Goal: Information Seeking & Learning: Learn about a topic

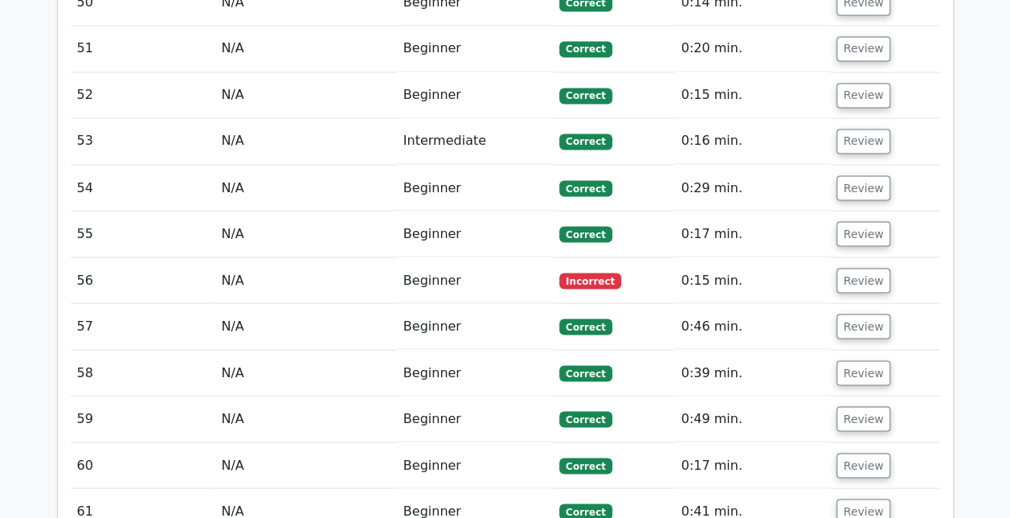
scroll to position [4391, 0]
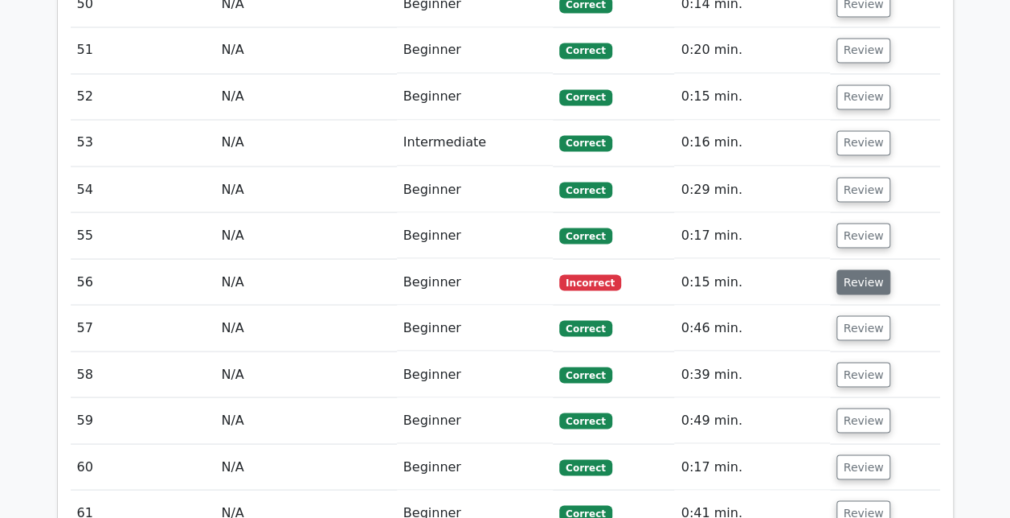
click at [867, 269] on button "Review" at bounding box center [864, 281] width 55 height 25
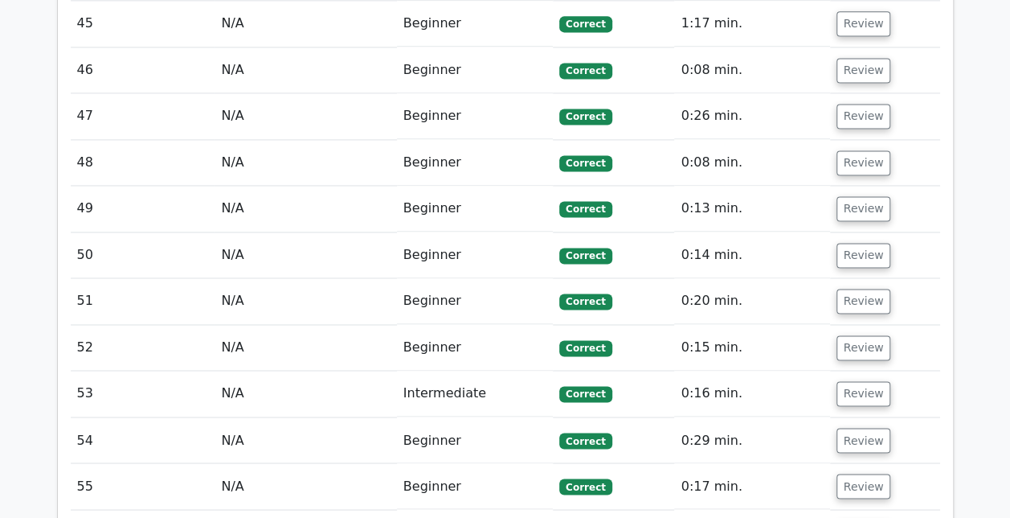
scroll to position [4140, 0]
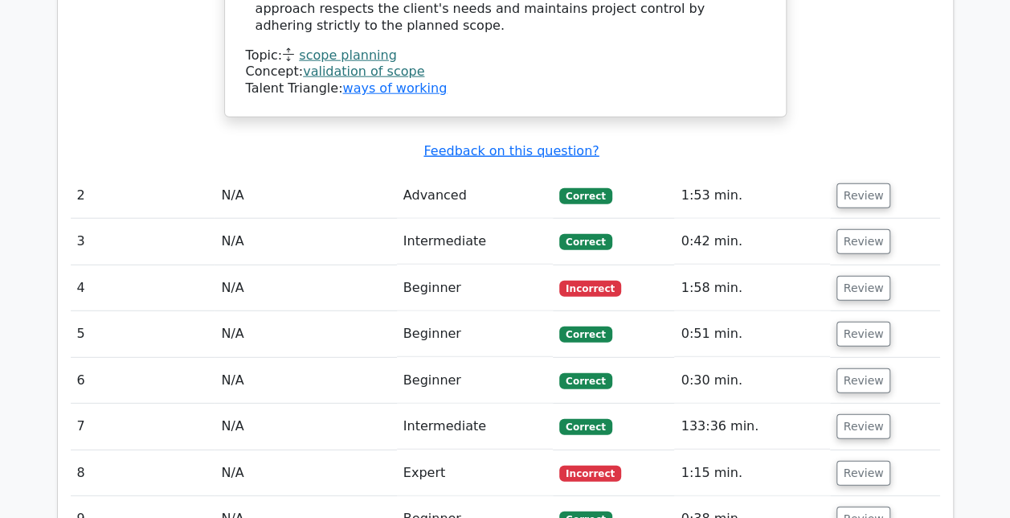
scroll to position [1972, 0]
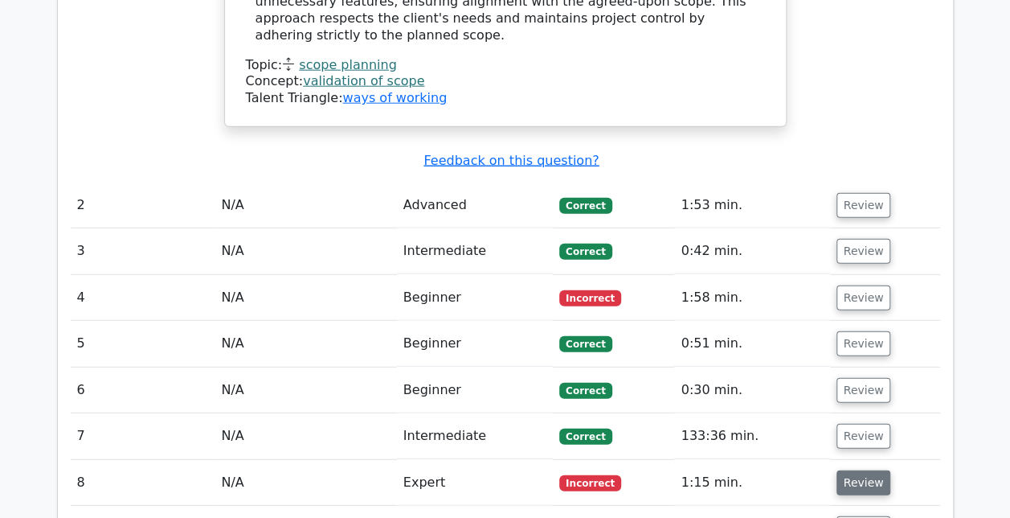
click at [865, 470] on button "Review" at bounding box center [864, 482] width 55 height 25
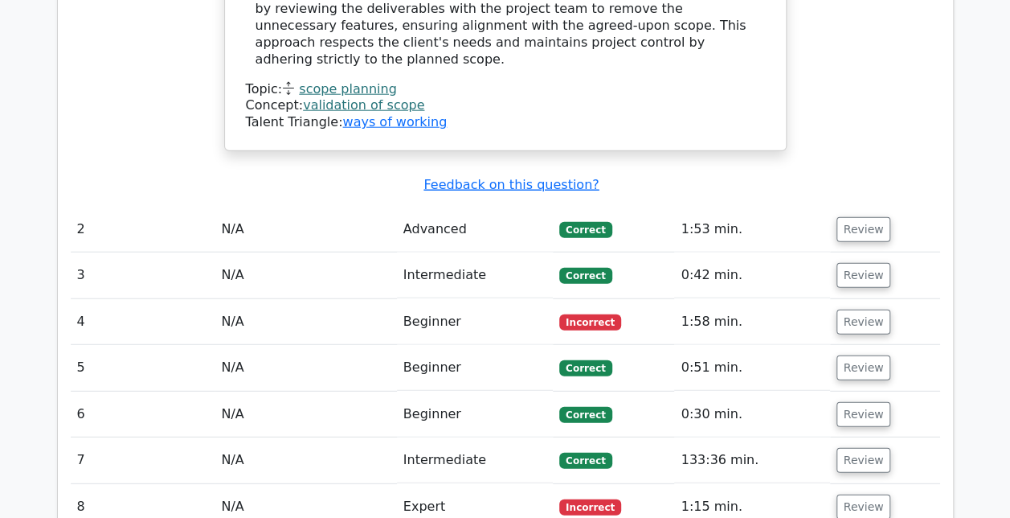
scroll to position [1879, 0]
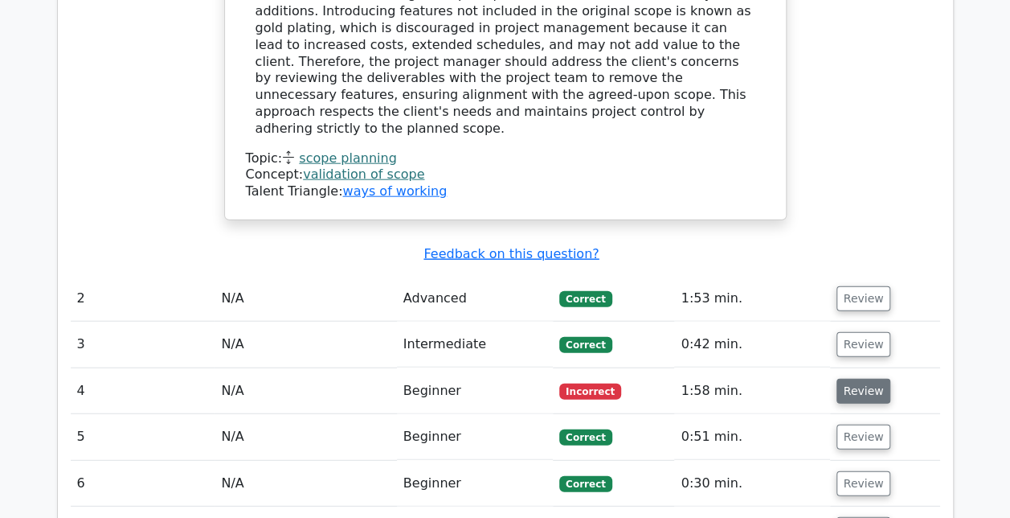
click at [839, 379] on button "Review" at bounding box center [864, 391] width 55 height 25
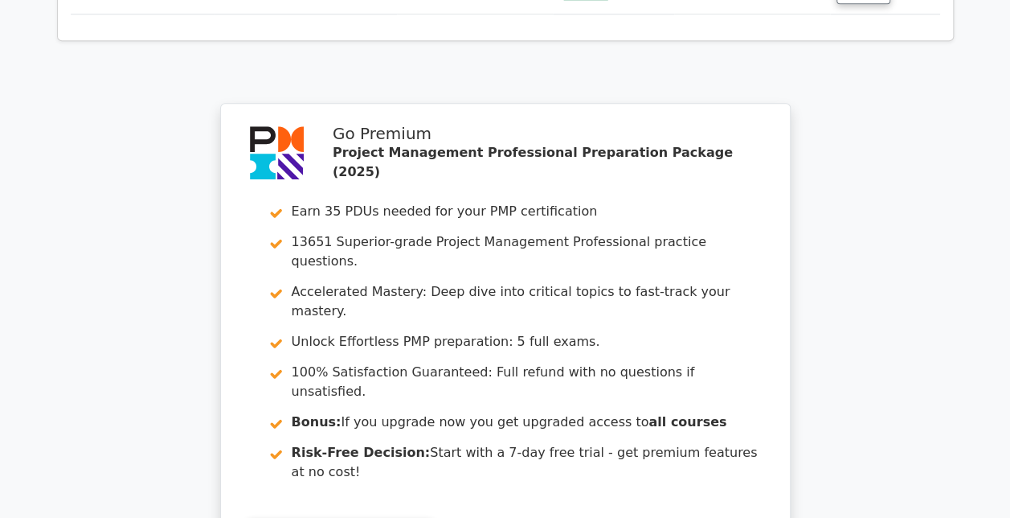
scroll to position [6619, 0]
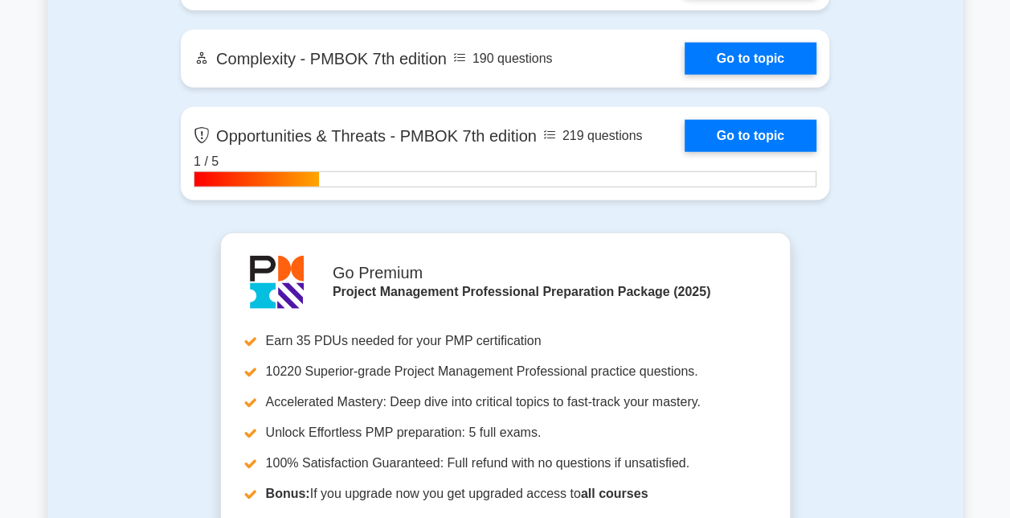
scroll to position [5057, 0]
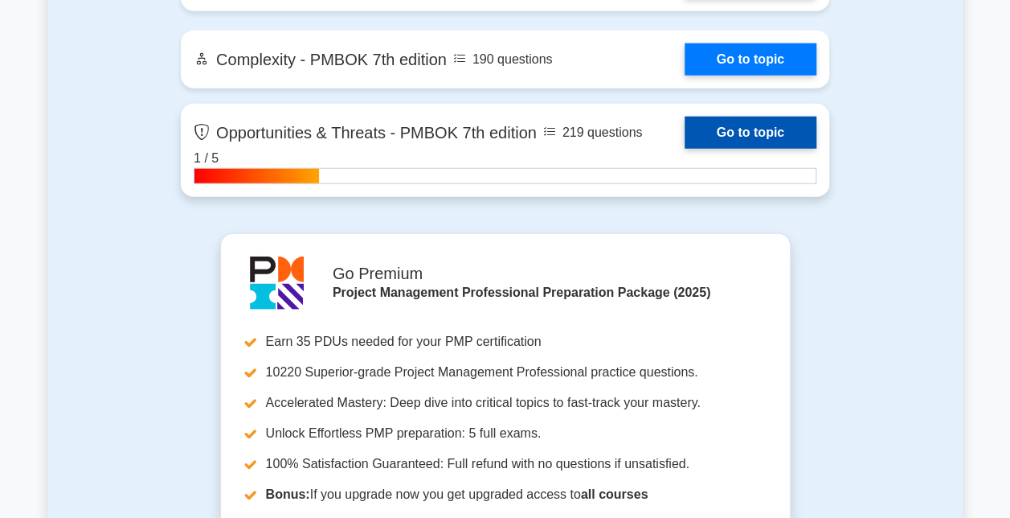
click at [750, 137] on link "Go to topic" at bounding box center [751, 133] width 132 height 32
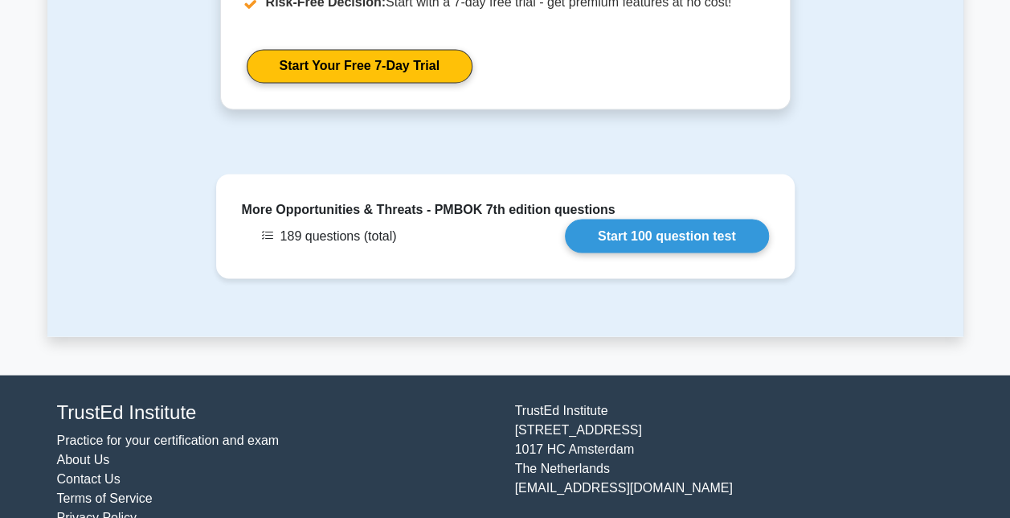
scroll to position [1426, 0]
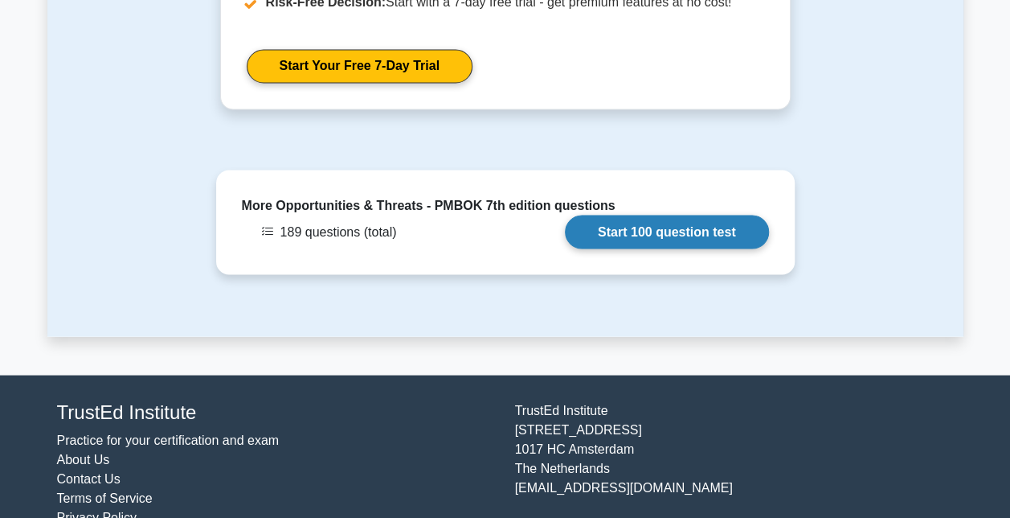
click at [686, 215] on link "Start 100 question test" at bounding box center [667, 232] width 204 height 34
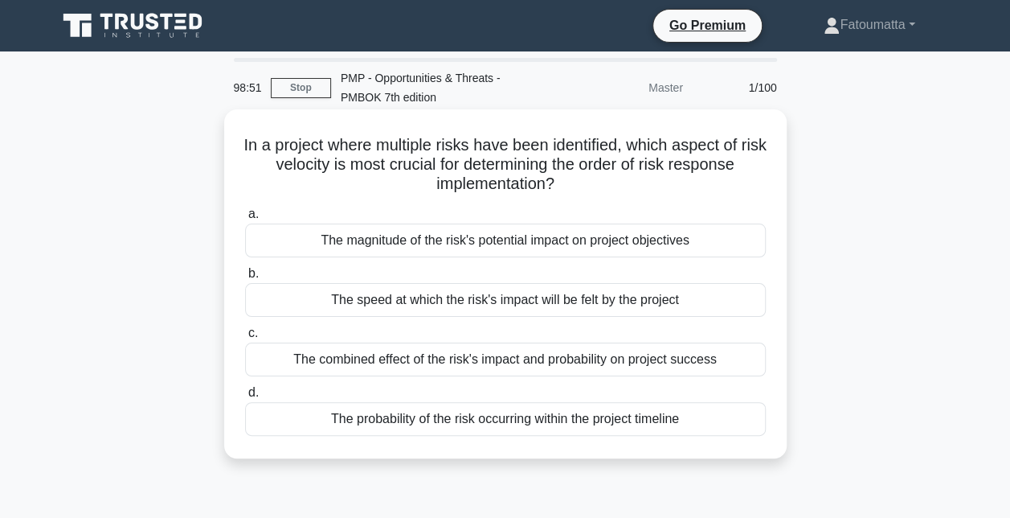
click at [491, 362] on div "The combined effect of the risk's impact and probability on project success" at bounding box center [505, 359] width 521 height 34
click at [245, 338] on input "c. The combined effect of the risk's impact and probability on project success" at bounding box center [245, 333] width 0 height 10
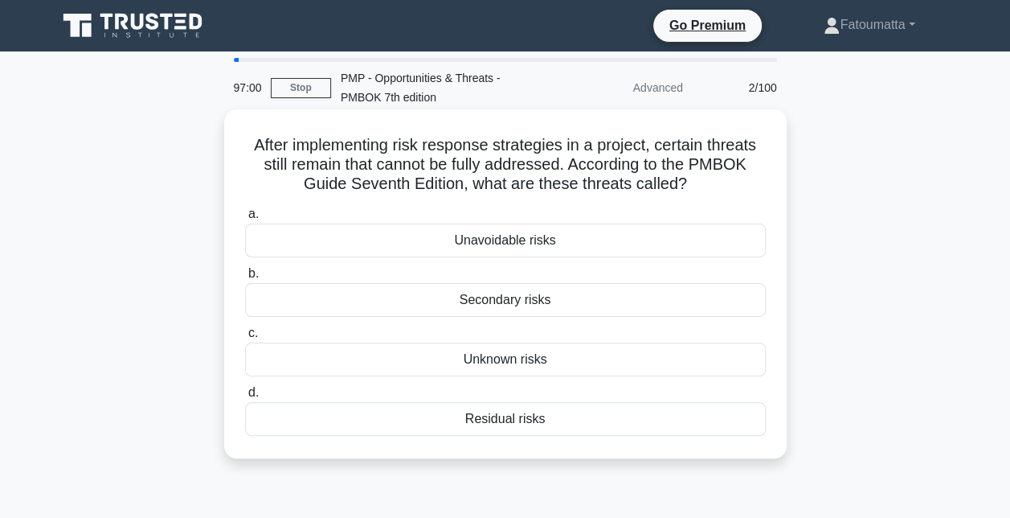
click at [487, 415] on div "Residual risks" at bounding box center [505, 419] width 521 height 34
click at [245, 398] on input "d. Residual risks" at bounding box center [245, 392] width 0 height 10
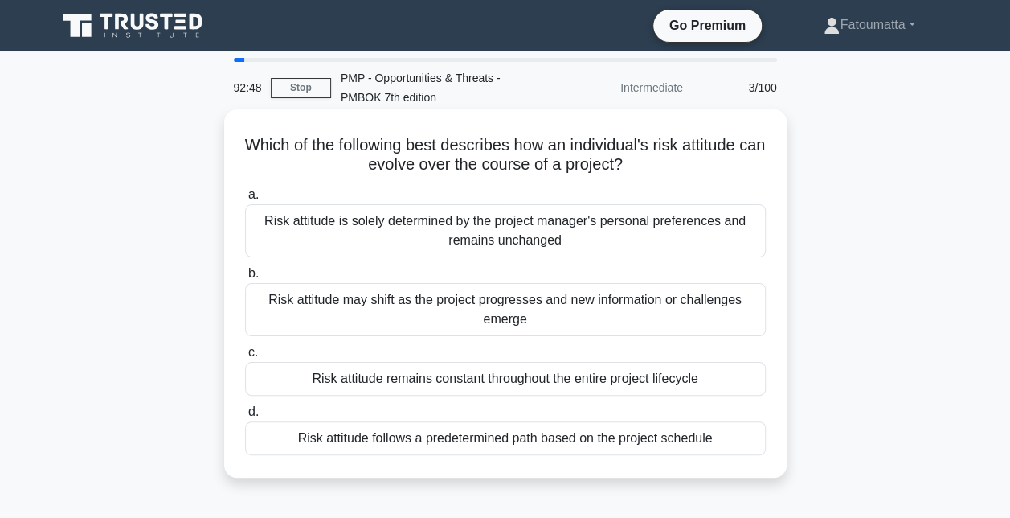
click at [456, 305] on div "Risk attitude may shift as the project progresses and new information or challe…" at bounding box center [505, 309] width 521 height 53
click at [245, 279] on input "b. Risk attitude may shift as the project progresses and new information or cha…" at bounding box center [245, 273] width 0 height 10
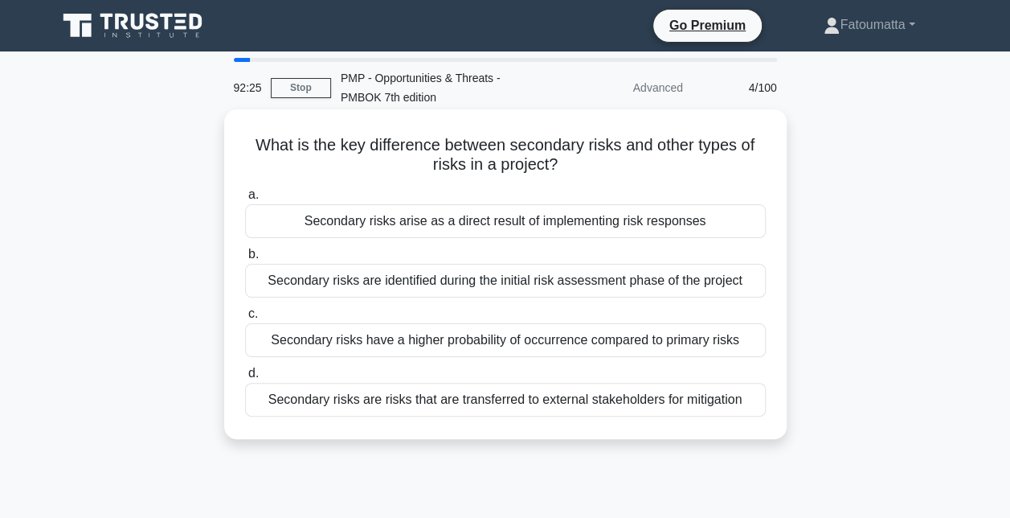
click at [543, 222] on div "Secondary risks arise as a direct result of implementing risk responses" at bounding box center [505, 221] width 521 height 34
click at [245, 200] on input "a. Secondary risks arise as a direct result of implementing risk responses" at bounding box center [245, 195] width 0 height 10
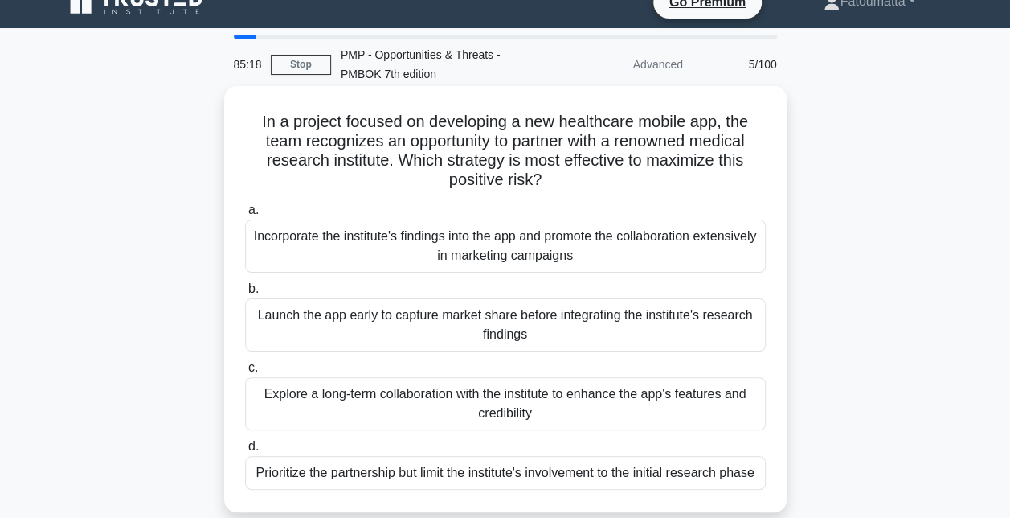
scroll to position [24, 0]
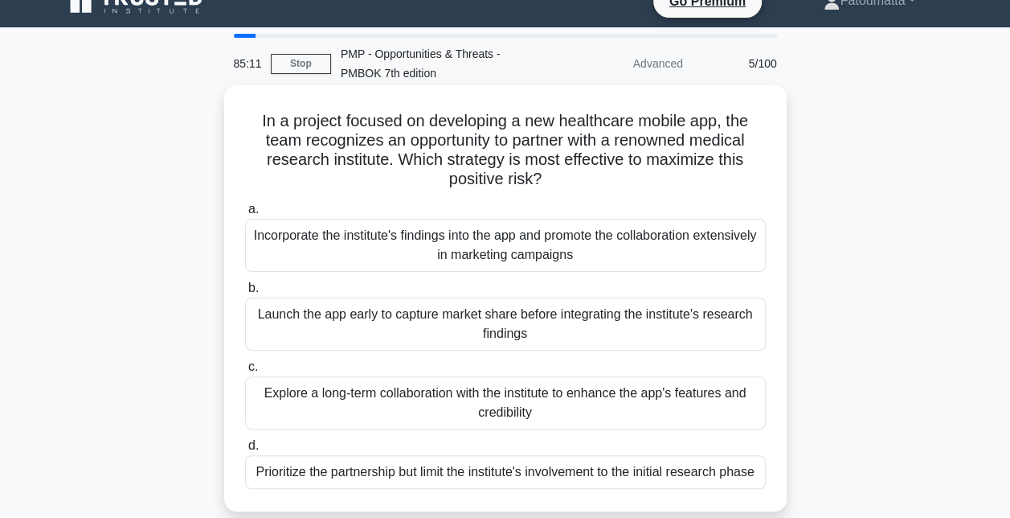
click at [516, 264] on div "Incorporate the institute's findings into the app and promote the collaboration…" at bounding box center [505, 245] width 521 height 53
click at [245, 215] on input "a. Incorporate the institute's findings into the app and promote the collaborat…" at bounding box center [245, 209] width 0 height 10
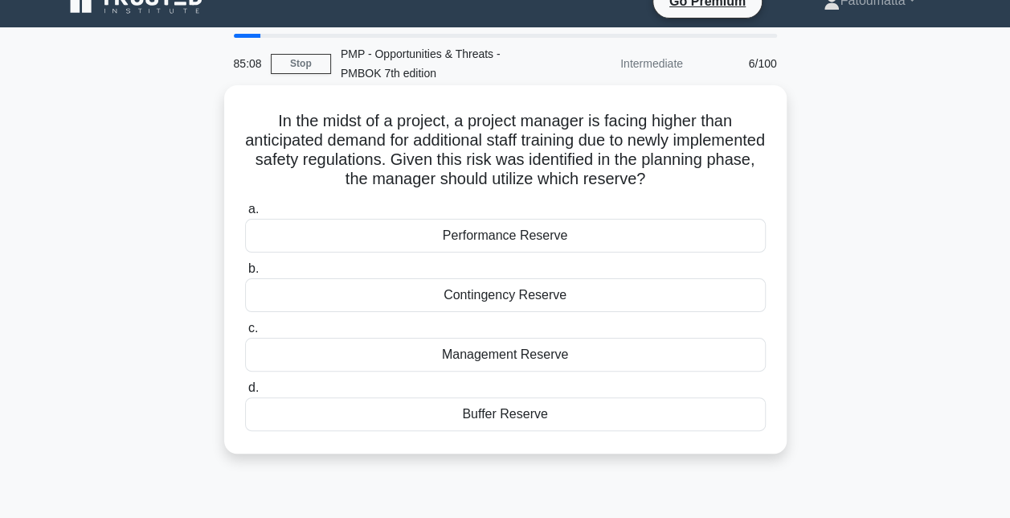
scroll to position [0, 0]
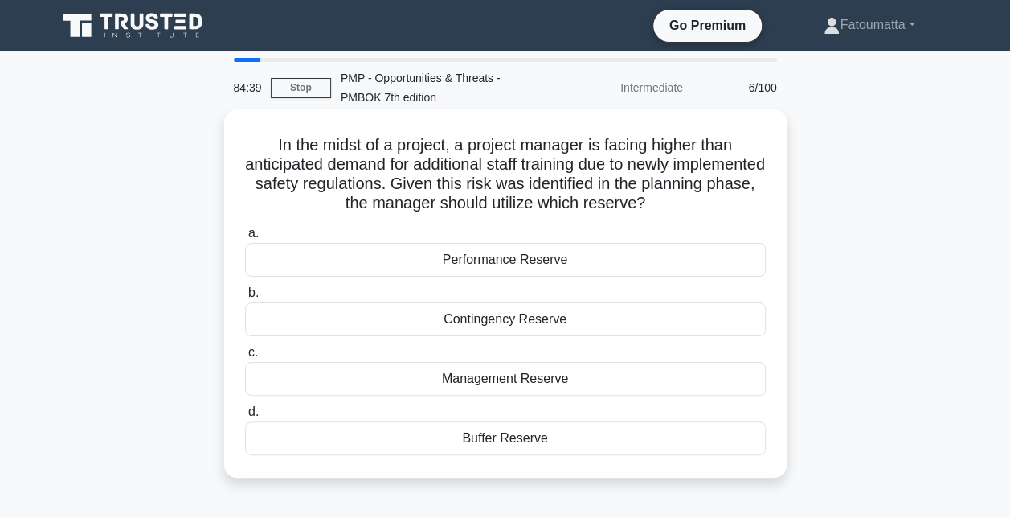
click at [541, 322] on div "Contingency Reserve" at bounding box center [505, 319] width 521 height 34
click at [245, 298] on input "b. Contingency Reserve" at bounding box center [245, 293] width 0 height 10
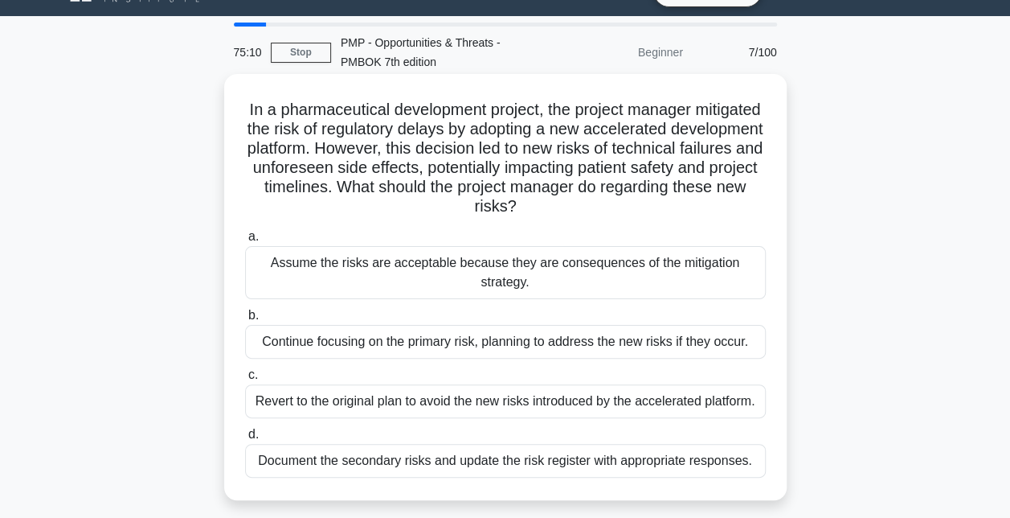
scroll to position [40, 0]
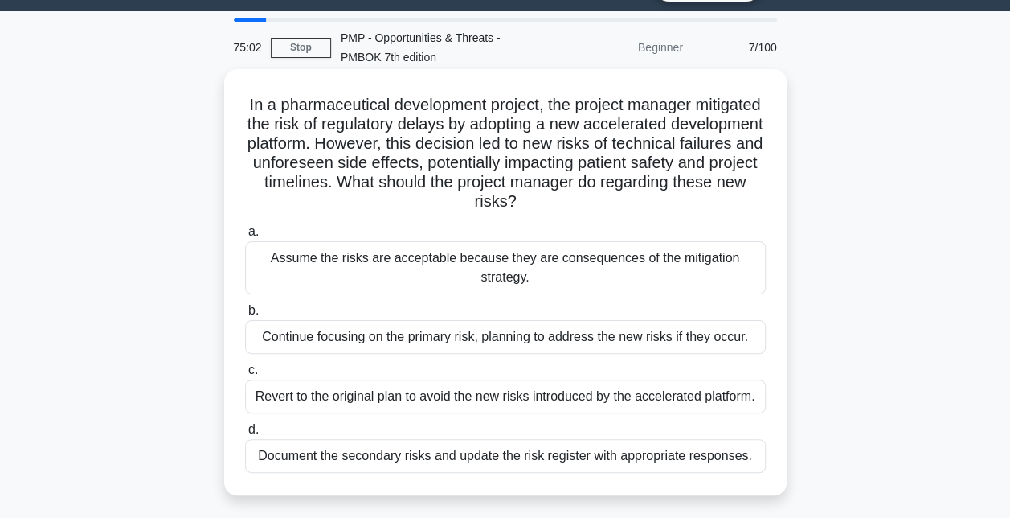
click at [442, 402] on div "Revert to the original plan to avoid the new risks introduced by the accelerate…" at bounding box center [505, 396] width 521 height 34
click at [245, 375] on input "c. Revert to the original plan to avoid the new risks introduced by the acceler…" at bounding box center [245, 370] width 0 height 10
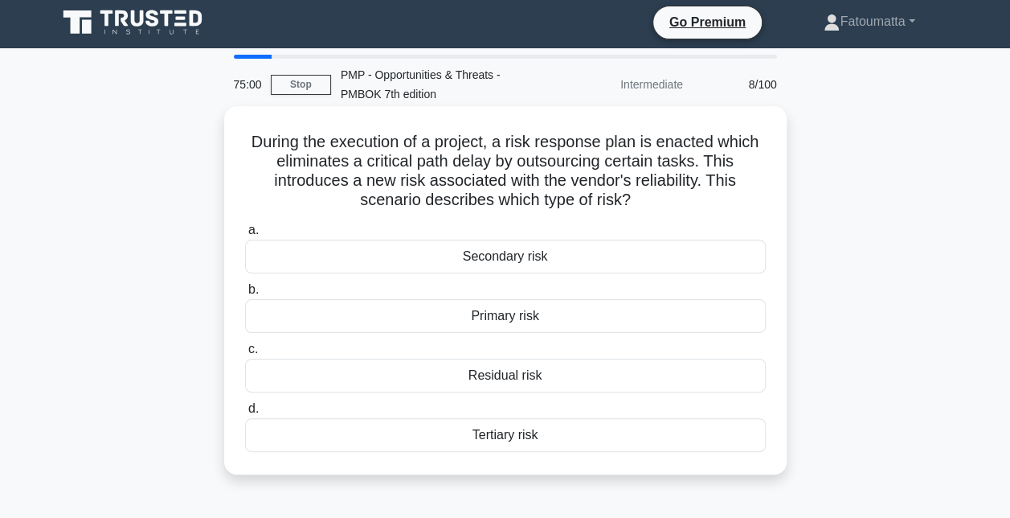
scroll to position [0, 0]
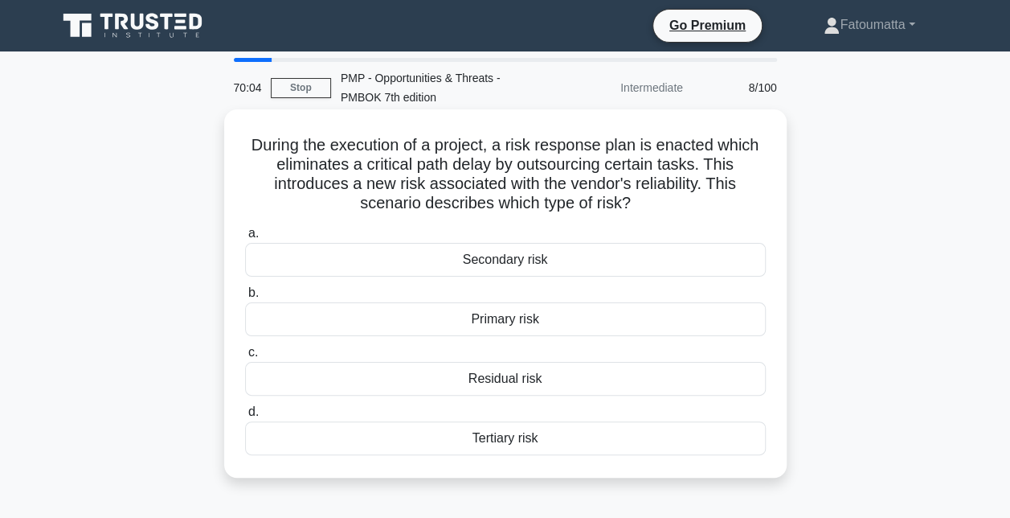
click at [534, 384] on div "Residual risk" at bounding box center [505, 379] width 521 height 34
click at [245, 358] on input "c. Residual risk" at bounding box center [245, 352] width 0 height 10
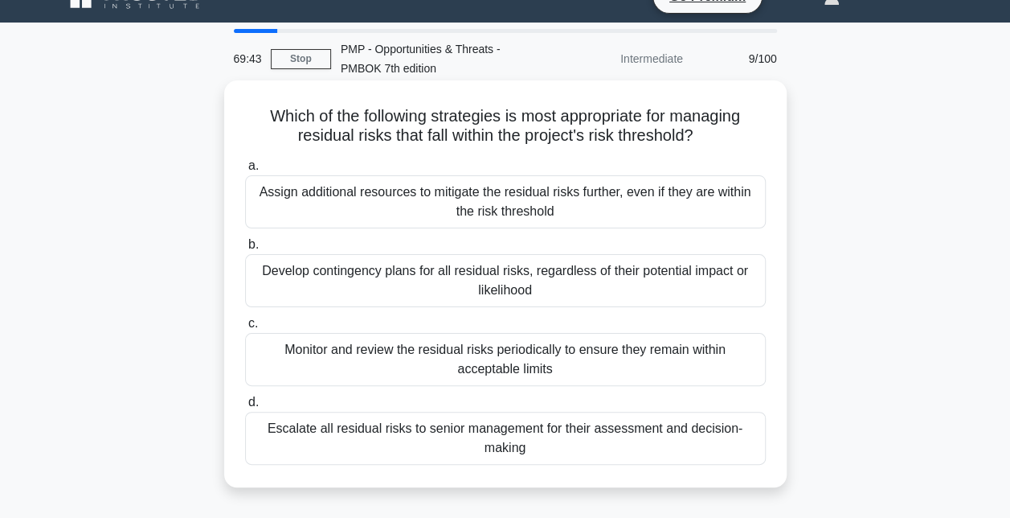
scroll to position [32, 0]
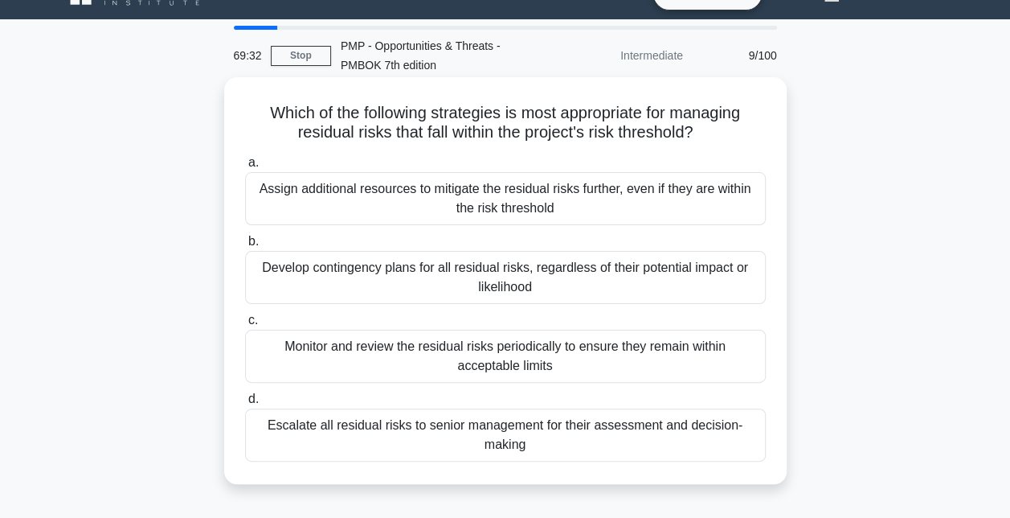
click at [457, 363] on div "Monitor and review the residual risks periodically to ensure they remain within…" at bounding box center [505, 355] width 521 height 53
click at [245, 325] on input "c. Monitor and review the residual risks periodically to ensure they remain wit…" at bounding box center [245, 320] width 0 height 10
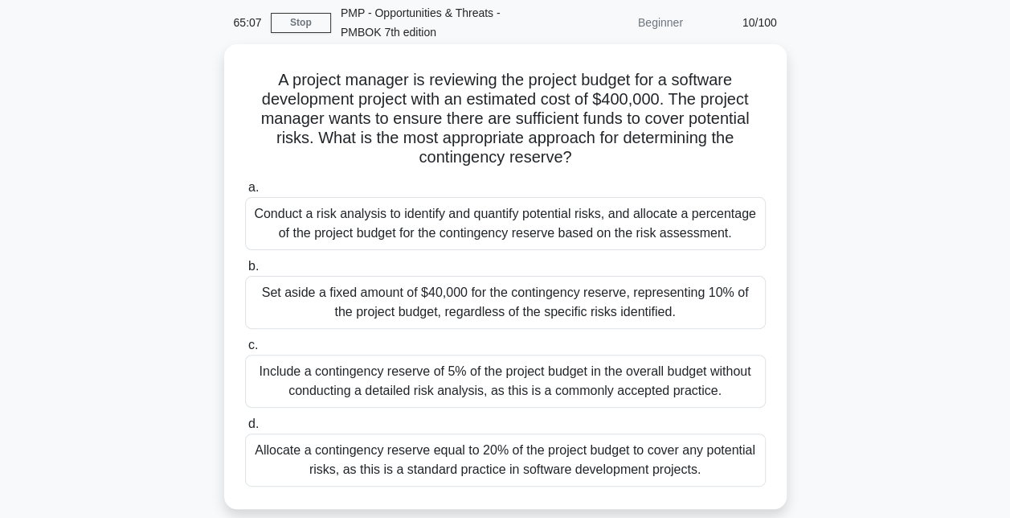
scroll to position [66, 0]
click at [531, 219] on div "Conduct a risk analysis to identify and quantify potential risks, and allocate …" at bounding box center [505, 222] width 521 height 53
click at [245, 192] on input "a. Conduct a risk analysis to identify and quantify potential risks, and alloca…" at bounding box center [245, 187] width 0 height 10
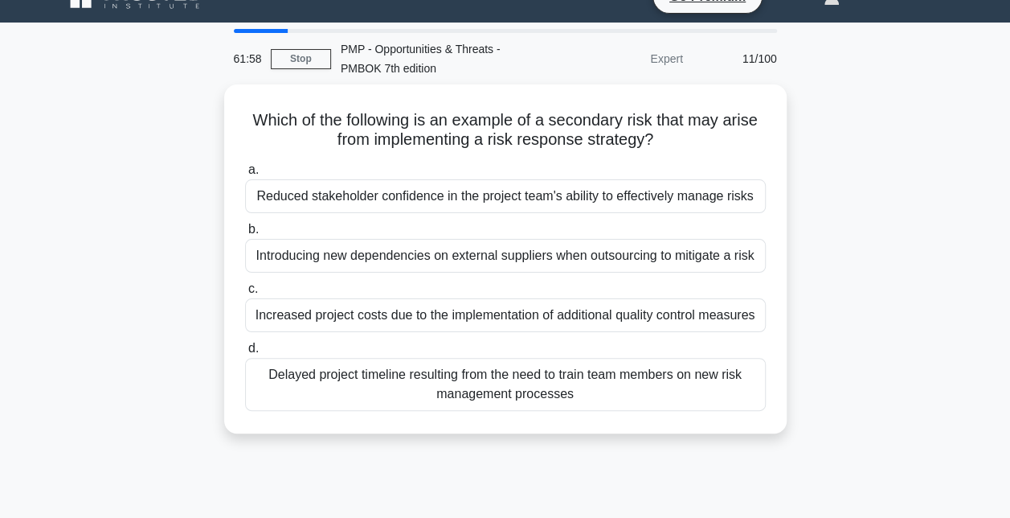
scroll to position [27, 0]
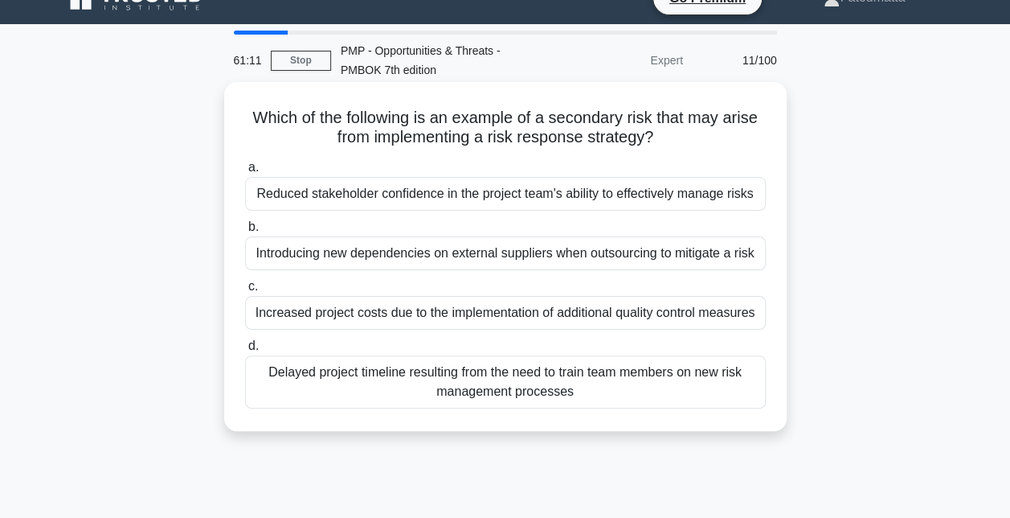
click at [587, 380] on div "Delayed project timeline resulting from the need to train team members on new r…" at bounding box center [505, 381] width 521 height 53
click at [245, 351] on input "d. Delayed project timeline resulting from the need to train team members on ne…" at bounding box center [245, 346] width 0 height 10
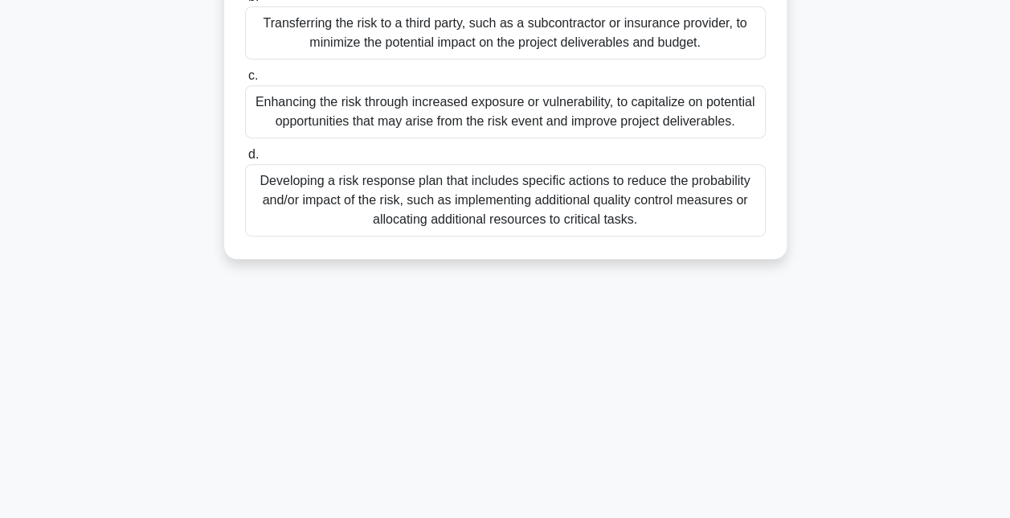
scroll to position [0, 0]
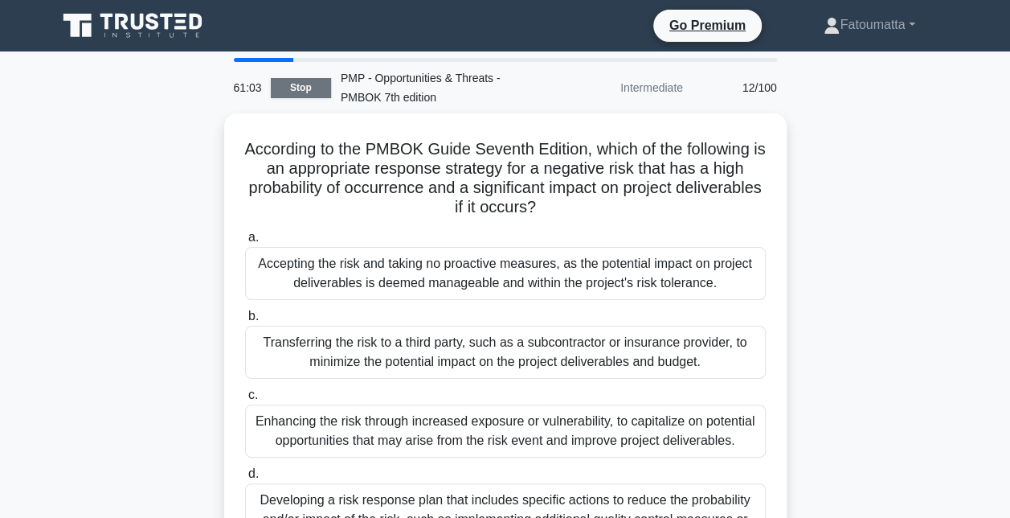
click at [309, 92] on link "Stop" at bounding box center [301, 88] width 60 height 20
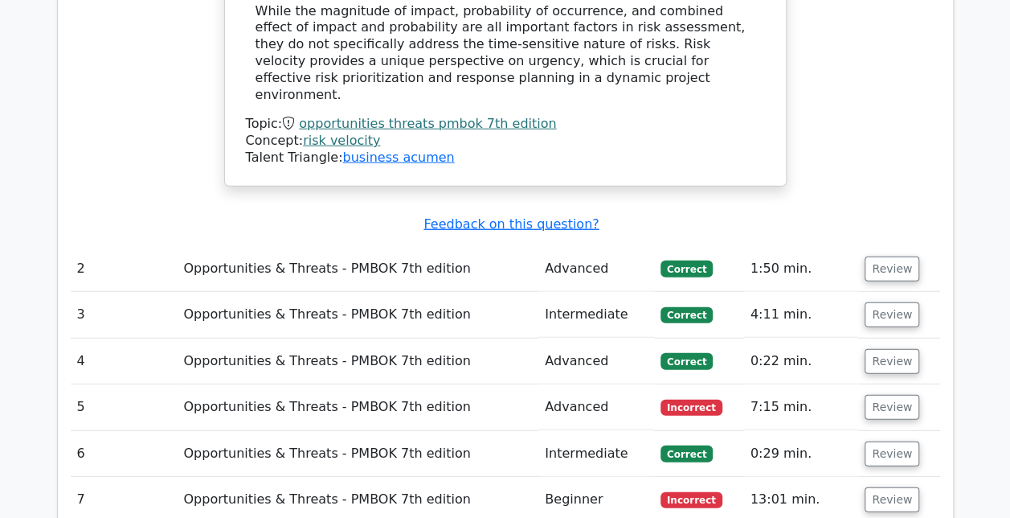
scroll to position [1931, 0]
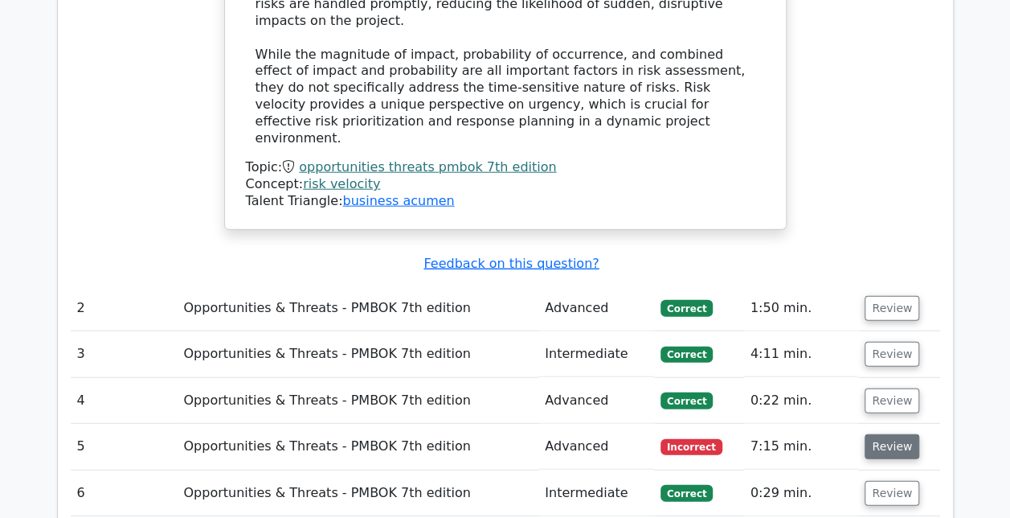
click at [887, 434] on button "Review" at bounding box center [892, 446] width 55 height 25
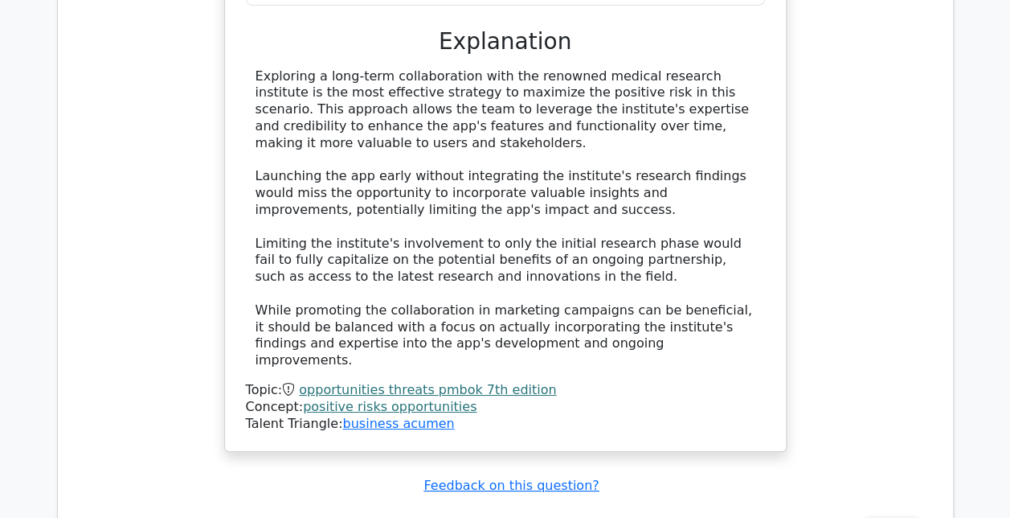
scroll to position [2787, 0]
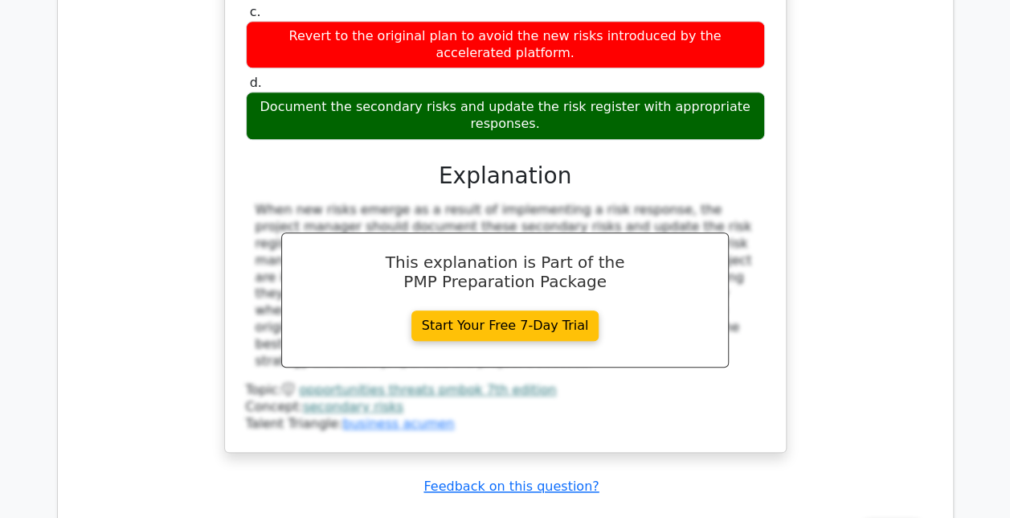
scroll to position [3698, 0]
